Goal: Transaction & Acquisition: Purchase product/service

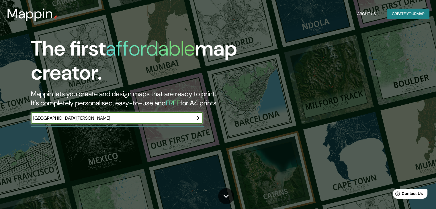
type input "[GEOGRAPHIC_DATA][PERSON_NAME]"
click at [196, 118] on icon "button" at bounding box center [197, 118] width 7 height 7
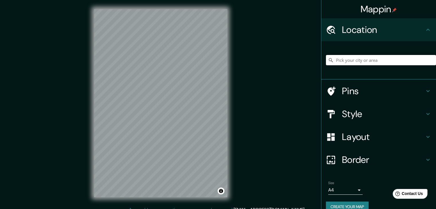
click at [385, 58] on input "Pick your city or area" at bounding box center [381, 60] width 110 height 10
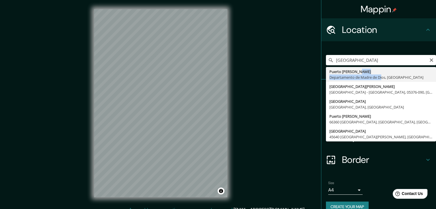
type input "[GEOGRAPHIC_DATA][PERSON_NAME], Departamento de [GEOGRAPHIC_DATA], [GEOGRAPHIC_…"
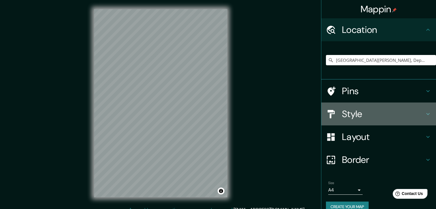
click at [346, 114] on h4 "Style" at bounding box center [383, 113] width 83 height 11
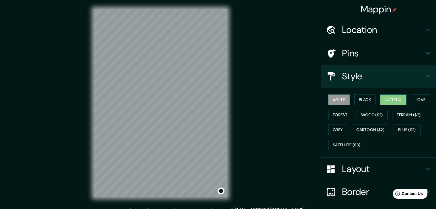
click at [387, 102] on button "Natural" at bounding box center [393, 100] width 26 height 11
click at [340, 132] on button "Grey" at bounding box center [337, 130] width 19 height 11
click at [339, 103] on button "White" at bounding box center [338, 100] width 21 height 11
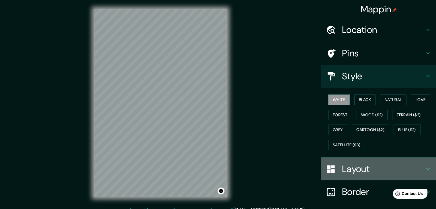
click at [353, 163] on h4 "Layout" at bounding box center [383, 168] width 83 height 11
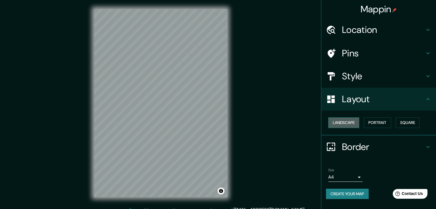
click at [349, 122] on button "Landscape" at bounding box center [343, 122] width 31 height 11
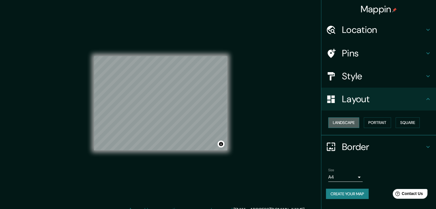
click at [349, 122] on button "Landscape" at bounding box center [343, 122] width 31 height 11
click at [386, 126] on button "Portrait" at bounding box center [377, 122] width 27 height 11
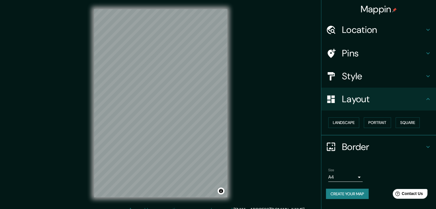
click at [368, 75] on h4 "Style" at bounding box center [383, 75] width 83 height 11
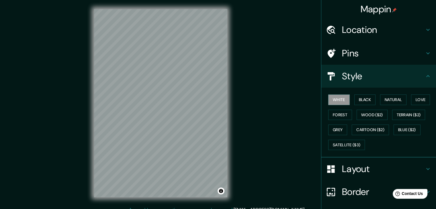
click at [399, 33] on h4 "Location" at bounding box center [383, 29] width 83 height 11
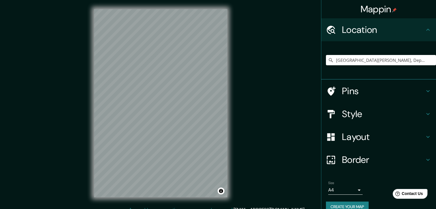
click at [369, 94] on h4 "Pins" at bounding box center [383, 90] width 83 height 11
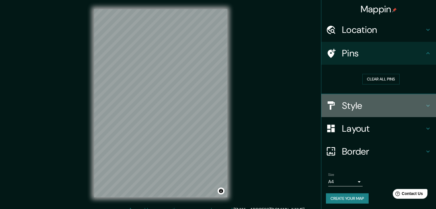
click at [366, 103] on h4 "Style" at bounding box center [383, 105] width 83 height 11
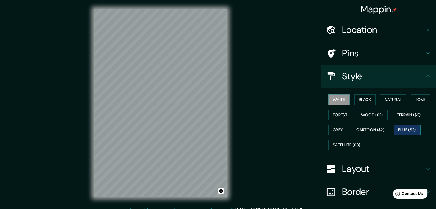
click at [400, 130] on button "Blue ($2)" at bounding box center [406, 130] width 27 height 11
click at [367, 128] on button "Cartoon ($2)" at bounding box center [370, 130] width 37 height 11
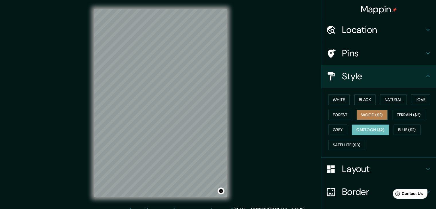
click at [371, 116] on button "Wood ($2)" at bounding box center [372, 115] width 31 height 11
click at [368, 101] on button "Black" at bounding box center [364, 100] width 21 height 11
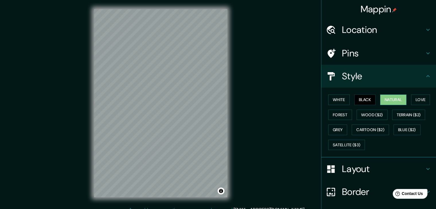
click at [391, 100] on button "Natural" at bounding box center [393, 100] width 26 height 11
click at [429, 101] on div "White Black Natural Love Forest Wood ($2) Terrain ($2) Grey Cartoon ($2) Blue (…" at bounding box center [381, 122] width 110 height 60
click at [339, 102] on button "White" at bounding box center [338, 100] width 21 height 11
click at [359, 186] on h4 "Border" at bounding box center [383, 191] width 83 height 11
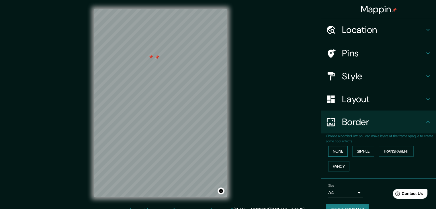
click at [336, 154] on button "None" at bounding box center [337, 151] width 19 height 11
click at [360, 154] on button "Simple" at bounding box center [363, 151] width 22 height 11
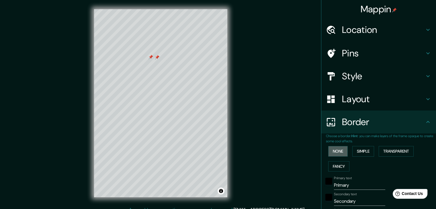
drag, startPoint x: 330, startPoint y: 151, endPoint x: 344, endPoint y: 142, distance: 16.7
click at [331, 150] on button "None" at bounding box center [337, 151] width 19 height 11
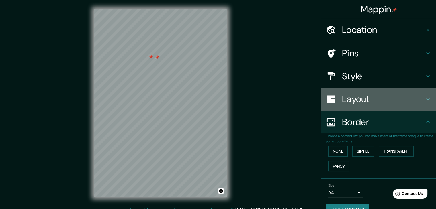
click at [354, 106] on div "Layout" at bounding box center [378, 99] width 115 height 23
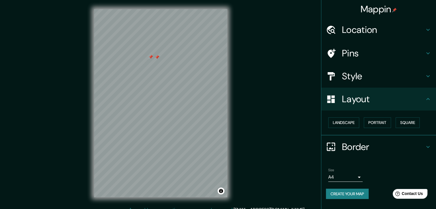
click at [375, 83] on div "Style" at bounding box center [378, 76] width 115 height 23
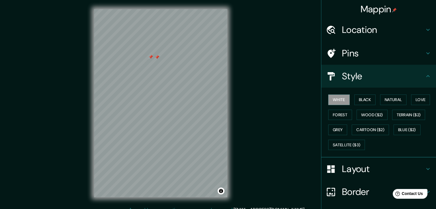
drag, startPoint x: 345, startPoint y: 103, endPoint x: 361, endPoint y: 136, distance: 36.3
click at [361, 136] on div "White Black Natural Love Forest Wood ($2) Terrain ($2) Grey Cartoon ($2) Blue (…" at bounding box center [381, 122] width 110 height 60
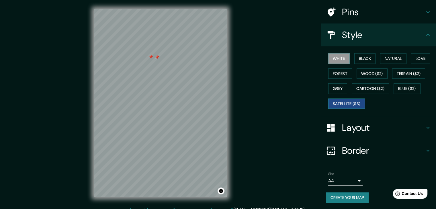
click at [345, 107] on button "Satellite ($3)" at bounding box center [346, 104] width 37 height 11
click at [340, 93] on div "White Black Natural Love Forest Wood ($2) Terrain ($2) Grey Cartoon ($2) Blue (…" at bounding box center [381, 81] width 110 height 60
click at [342, 89] on button "Grey" at bounding box center [337, 88] width 19 height 11
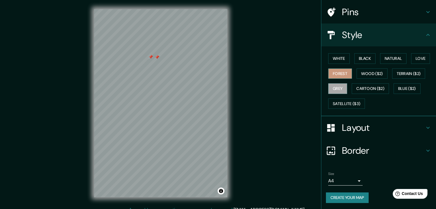
click at [342, 77] on button "Forest" at bounding box center [340, 73] width 24 height 11
drag, startPoint x: 362, startPoint y: 60, endPoint x: 376, endPoint y: 77, distance: 22.0
click at [362, 62] on button "Black" at bounding box center [364, 58] width 21 height 11
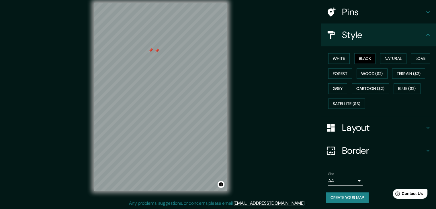
scroll to position [0, 0]
